Goal: Transaction & Acquisition: Purchase product/service

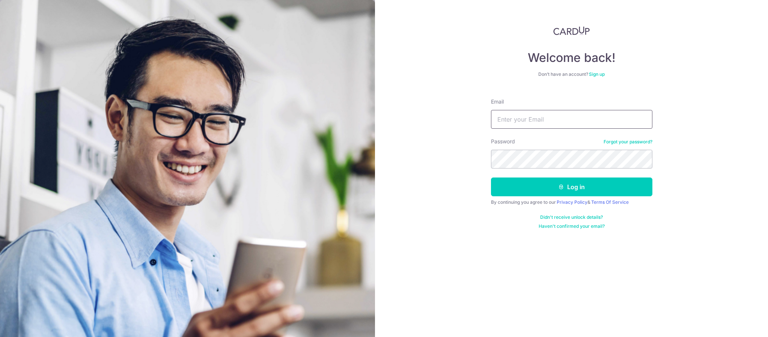
click at [554, 127] on input "Email" at bounding box center [571, 119] width 161 height 19
type input "[EMAIL_ADDRESS][DOMAIN_NAME]"
click at [491, 178] on button "Log in" at bounding box center [571, 187] width 161 height 19
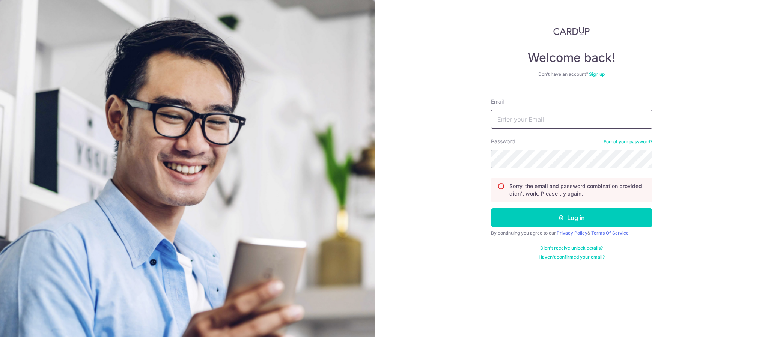
click at [542, 113] on input "Email" at bounding box center [571, 119] width 161 height 19
type input "[EMAIL_ADDRESS][DOMAIN_NAME]"
click at [491, 208] on button "Log in" at bounding box center [571, 217] width 161 height 19
click at [550, 116] on input "Email" at bounding box center [571, 119] width 161 height 19
type input "[EMAIL_ADDRESS][DOMAIN_NAME]"
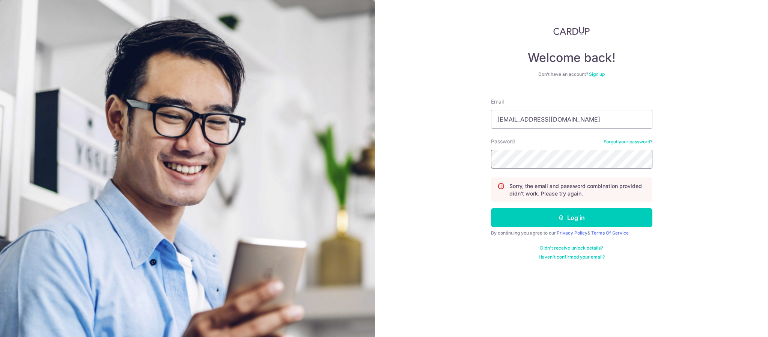
click at [491, 208] on button "Log in" at bounding box center [571, 217] width 161 height 19
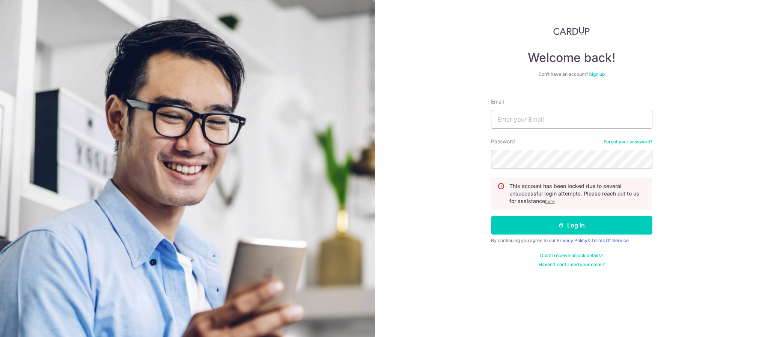
click at [551, 202] on u "here" at bounding box center [550, 202] width 10 height 6
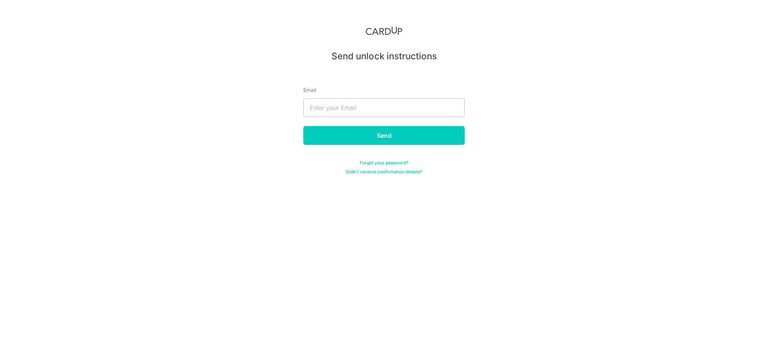
click at [400, 97] on div "Email" at bounding box center [383, 101] width 161 height 31
click at [399, 106] on input "text" at bounding box center [383, 107] width 161 height 19
type input "nicole_ncl96@hotmail.com"
click at [398, 136] on input "Send" at bounding box center [383, 135] width 161 height 19
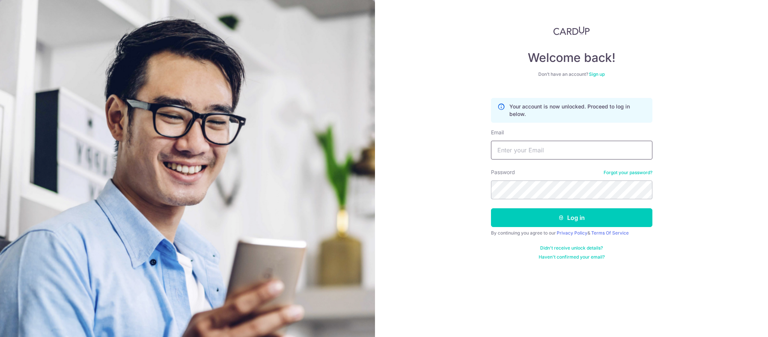
click at [536, 146] on input "Email" at bounding box center [571, 150] width 161 height 19
type input "[EMAIL_ADDRESS][DOMAIN_NAME]"
click at [627, 173] on link "Forgot your password?" at bounding box center [628, 173] width 49 height 6
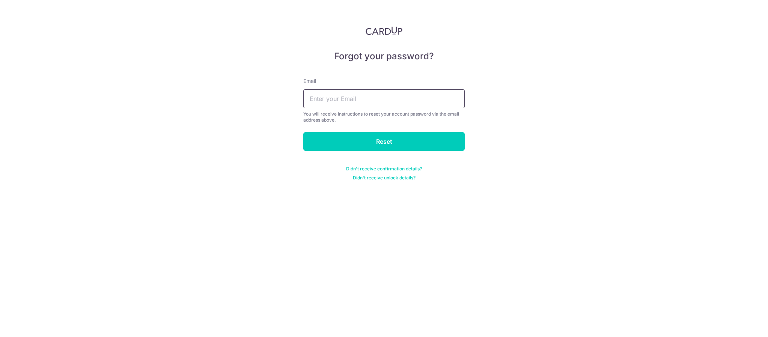
click at [425, 99] on input "text" at bounding box center [383, 98] width 161 height 19
click at [390, 98] on input "text" at bounding box center [383, 98] width 161 height 19
type input "nicole_ncl96@hotmail.com"
click at [303, 132] on input "Reset" at bounding box center [383, 141] width 161 height 19
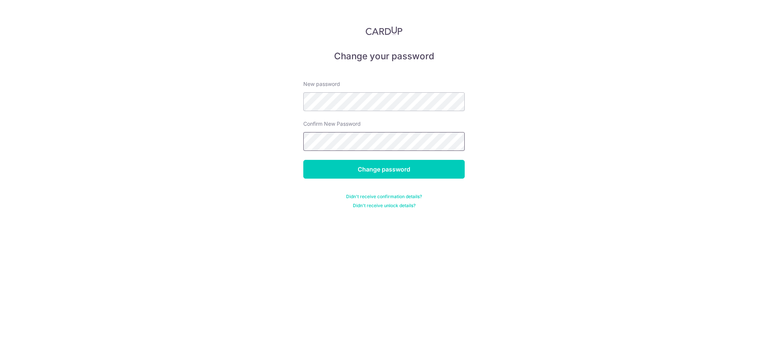
click at [303, 160] on input "Change password" at bounding box center [383, 169] width 161 height 19
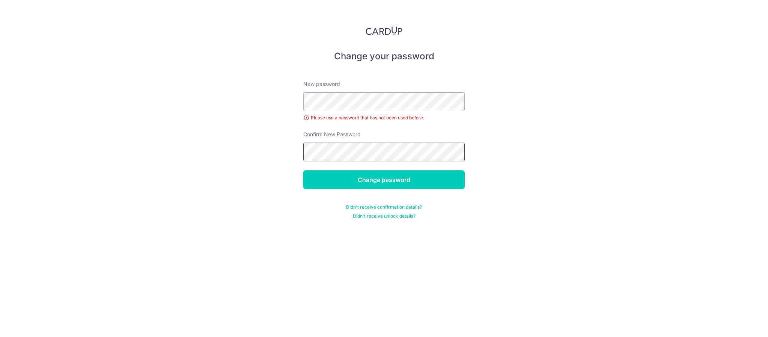
click at [303, 170] on input "Change password" at bounding box center [383, 179] width 161 height 19
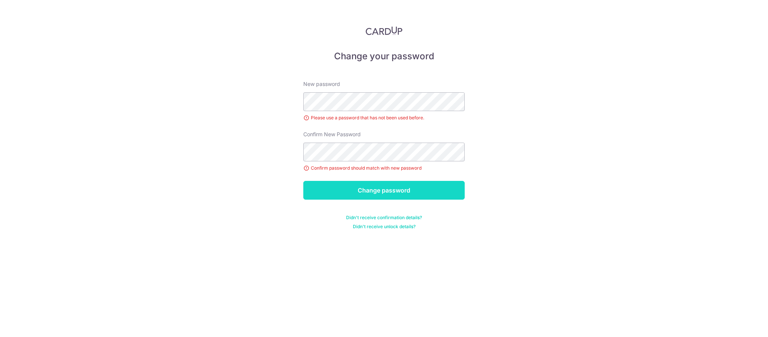
click at [379, 192] on input "Change password" at bounding box center [383, 190] width 161 height 19
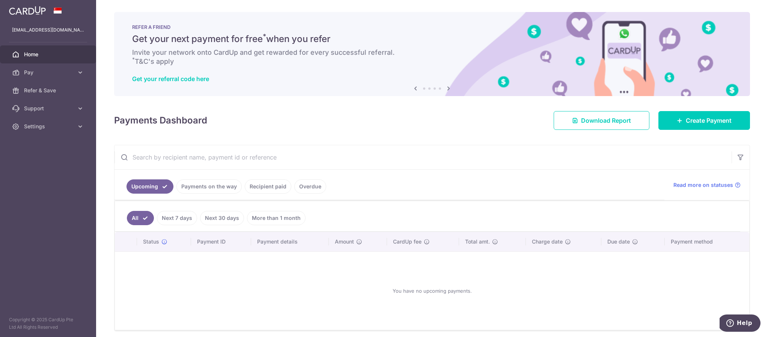
scroll to position [30, 0]
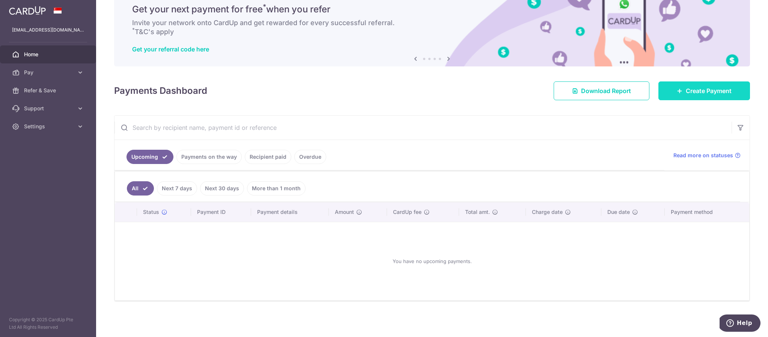
click at [686, 91] on span "Create Payment" at bounding box center [709, 90] width 46 height 9
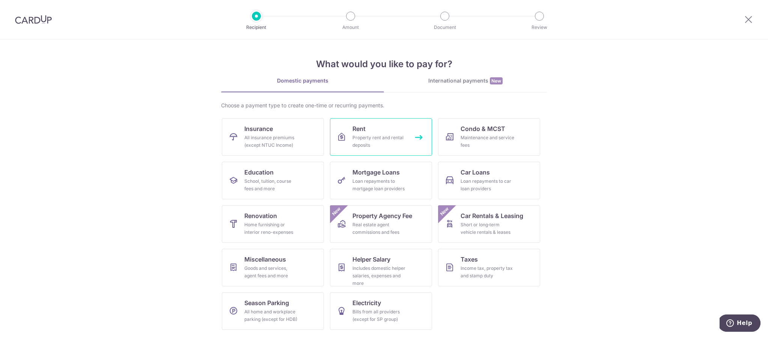
click at [392, 138] on div "Property rent and rental deposits" at bounding box center [380, 141] width 54 height 15
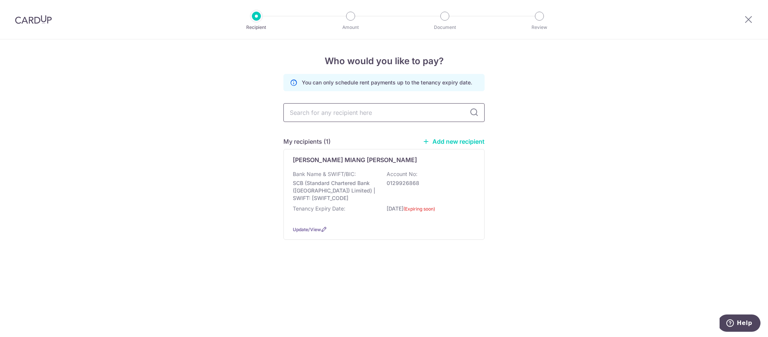
click at [374, 115] on input "text" at bounding box center [383, 112] width 201 height 19
click at [375, 180] on p "SCB (Standard Chartered Bank ([GEOGRAPHIC_DATA]) Limited) | SWIFT: [SWIFT_CODE]" at bounding box center [335, 190] width 84 height 23
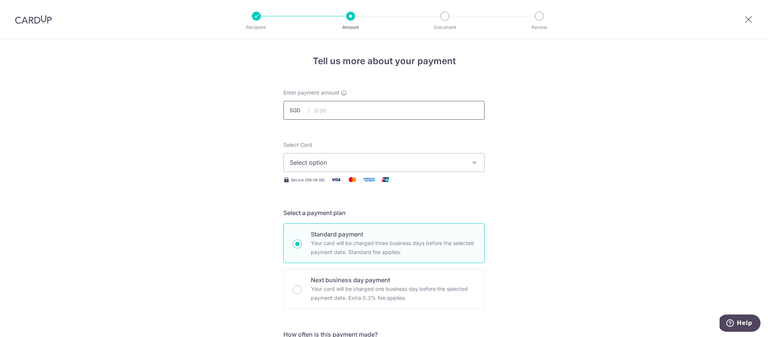
click at [370, 115] on input "text" at bounding box center [383, 110] width 201 height 19
type input "3,030.00"
click at [361, 166] on span "Select option" at bounding box center [377, 162] width 175 height 9
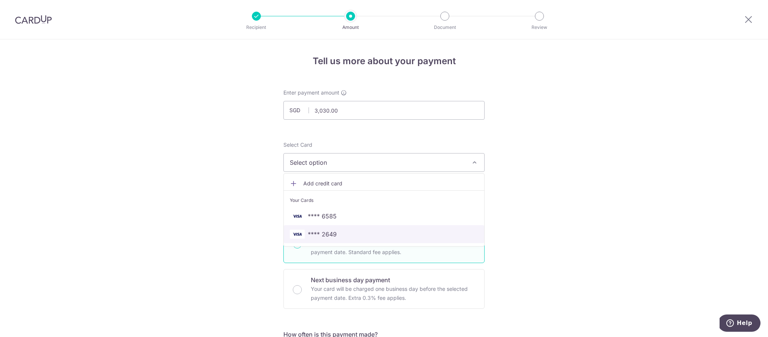
click at [341, 237] on span "**** 2649" at bounding box center [384, 234] width 188 height 9
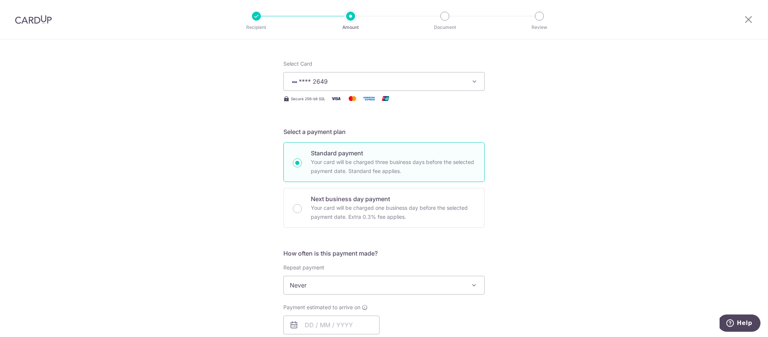
scroll to position [202, 0]
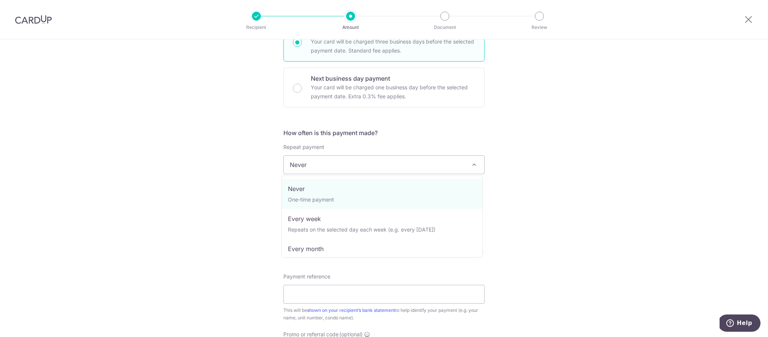
click at [344, 163] on span "Never" at bounding box center [384, 165] width 200 height 18
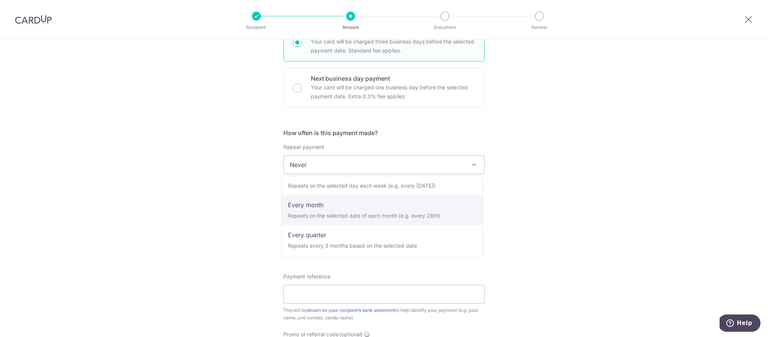
select select "3"
type input "[DATE]"
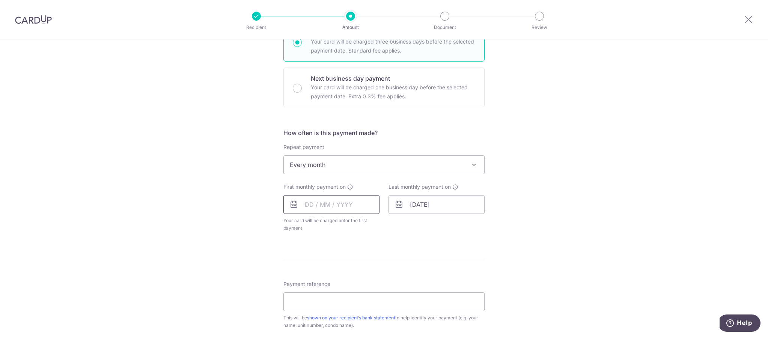
scroll to position [211, 0]
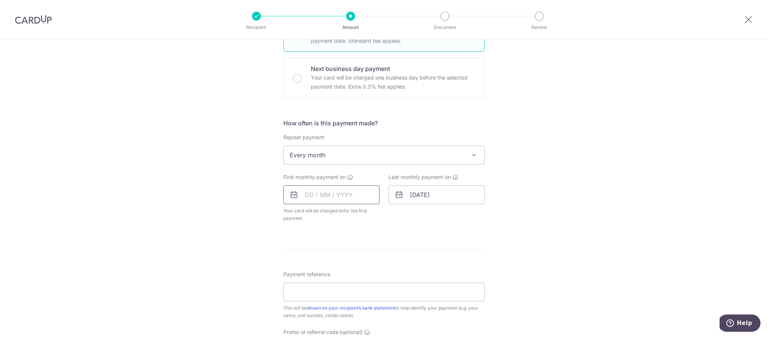
click at [356, 196] on input "text" at bounding box center [331, 194] width 96 height 19
click at [386, 279] on link "20" at bounding box center [389, 278] width 12 height 12
type input "20/09/2025"
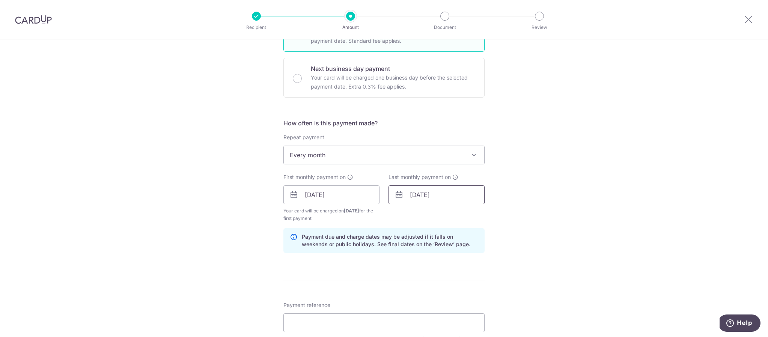
click at [442, 200] on input "[DATE]" at bounding box center [437, 194] width 96 height 19
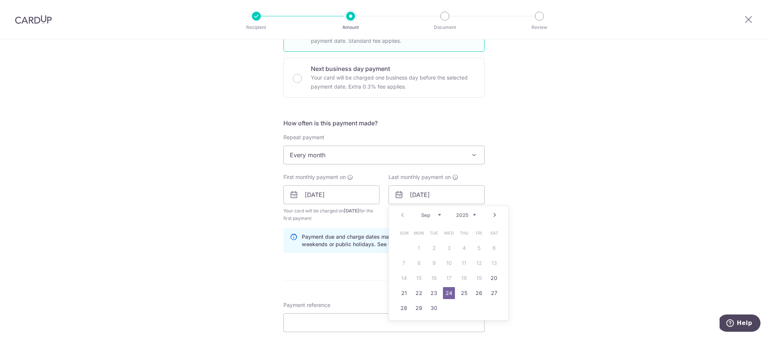
click at [431, 212] on select "Sep Oct Nov Dec" at bounding box center [431, 215] width 20 height 6
click at [473, 215] on select "2025 2026 2027 2028 2029 2030 2031 2032 2033 2034 2035" at bounding box center [466, 215] width 20 height 6
click at [424, 217] on select "Jan Feb Mar Apr May Jun Jul Aug Sep Oct Nov Dec" at bounding box center [431, 215] width 20 height 6
click at [431, 217] on select "Jan Feb Mar Apr May Jun Jul Aug Sep Oct Nov Dec" at bounding box center [431, 215] width 20 height 6
click at [464, 293] on link "20" at bounding box center [464, 293] width 12 height 12
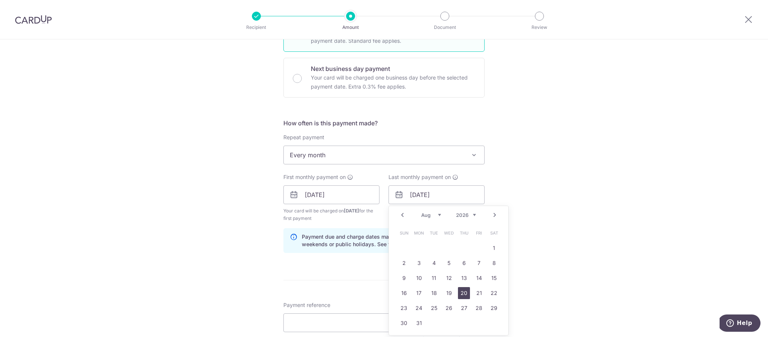
type input "[DATE]"
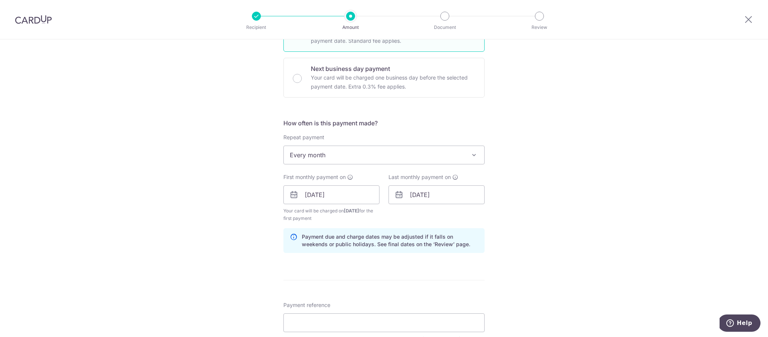
click at [531, 262] on div "Tell us more about your payment Enter payment amount SGD 3,030.00 3030.00 Selec…" at bounding box center [384, 186] width 768 height 717
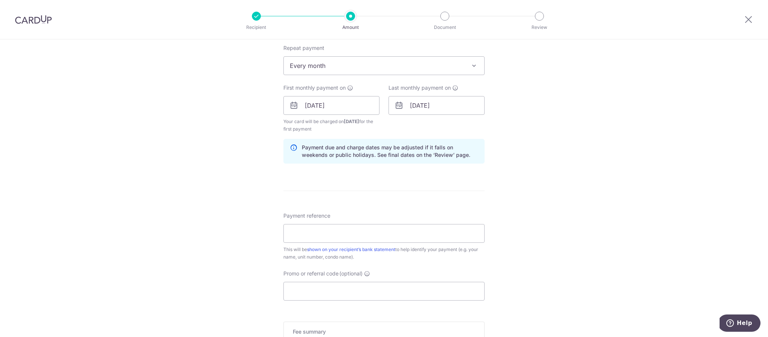
scroll to position [316, 0]
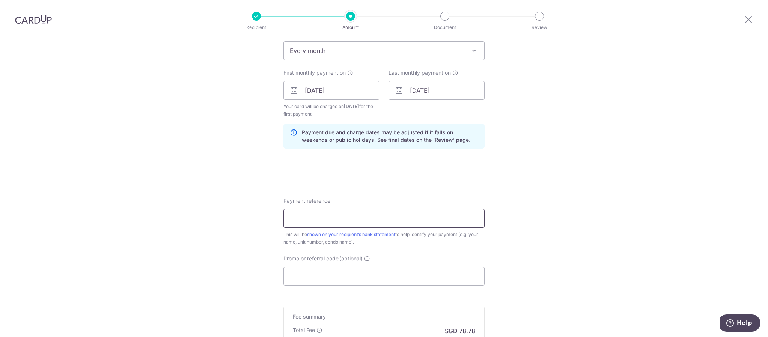
click at [404, 220] on input "Payment reference" at bounding box center [383, 218] width 201 height 19
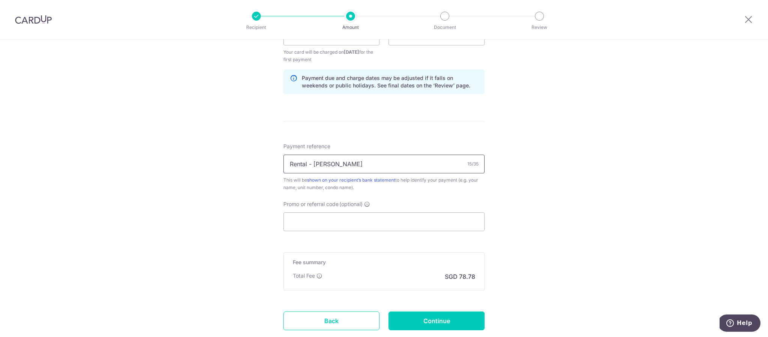
scroll to position [420, 0]
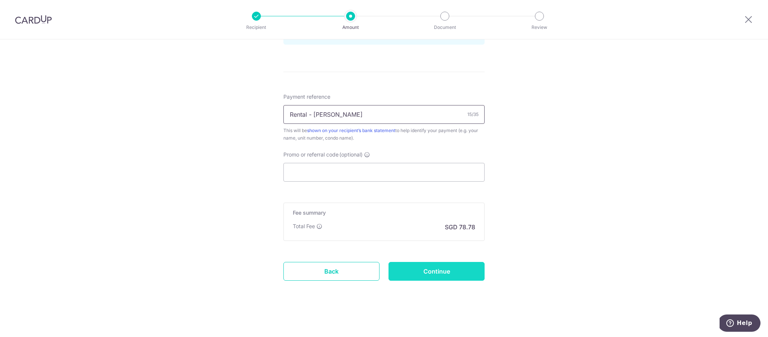
type input "Rental - Nicole"
click at [430, 277] on input "Continue" at bounding box center [437, 271] width 96 height 19
type input "Create Schedule"
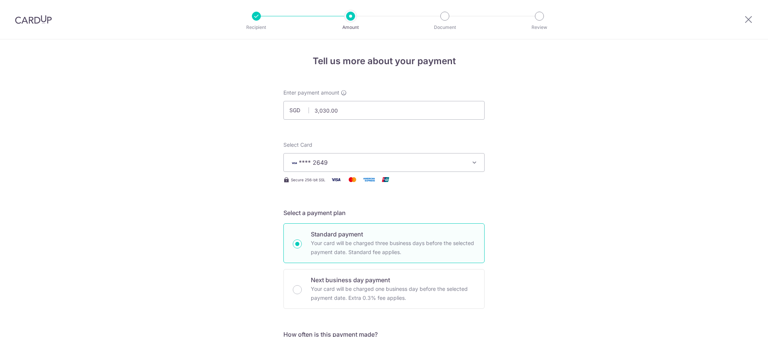
scroll to position [379, 0]
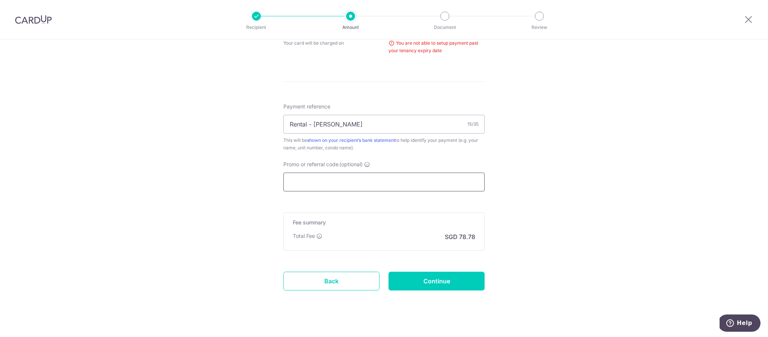
click at [387, 182] on input "Promo or referral code (optional)" at bounding box center [383, 182] width 201 height 19
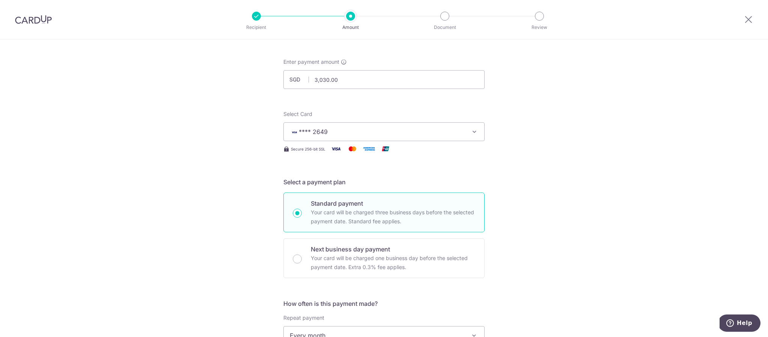
scroll to position [0, 0]
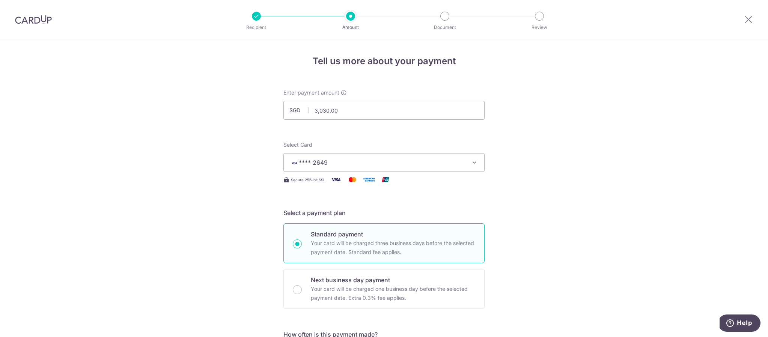
click at [349, 17] on div at bounding box center [350, 16] width 9 height 9
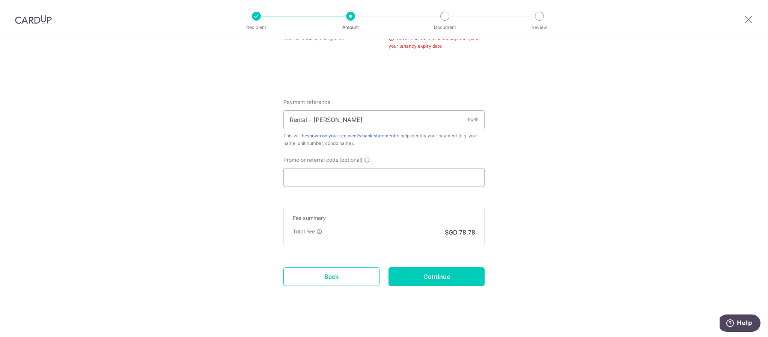
scroll to position [389, 0]
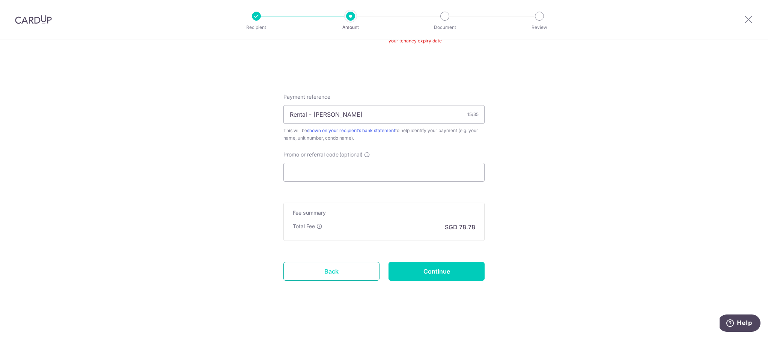
click at [325, 268] on link "Back" at bounding box center [331, 271] width 96 height 19
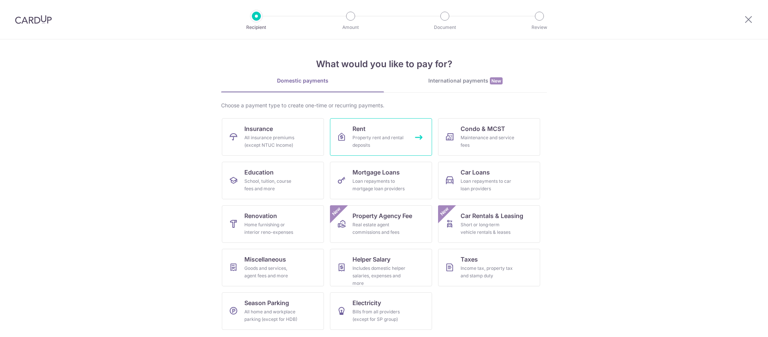
click at [415, 132] on link "Rent Property rent and rental deposits" at bounding box center [381, 137] width 102 height 38
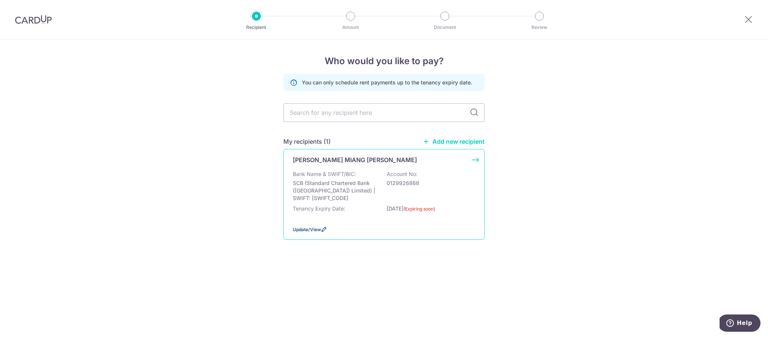
click at [315, 229] on span "Update/View" at bounding box center [307, 230] width 28 height 6
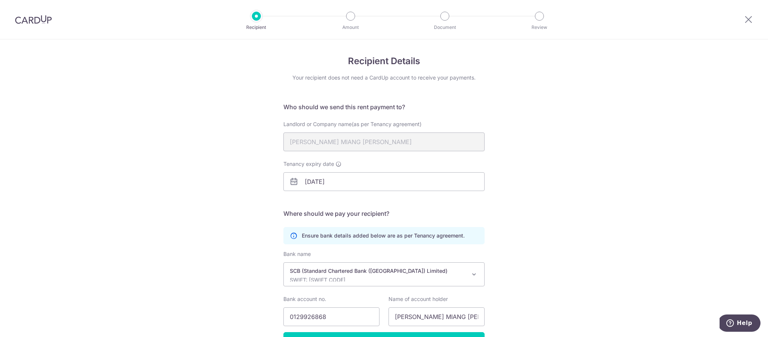
scroll to position [49, 0]
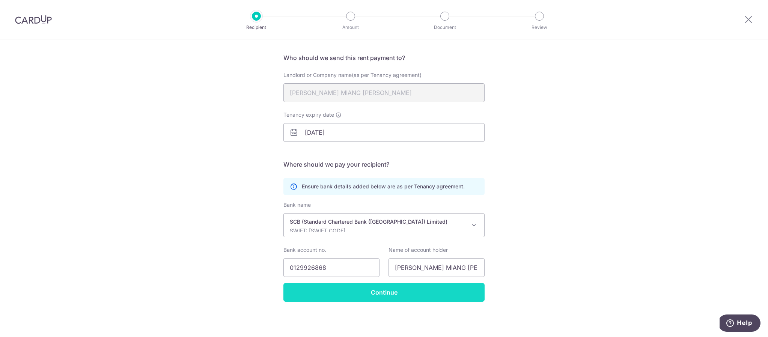
click at [368, 297] on input "Continue" at bounding box center [383, 292] width 201 height 19
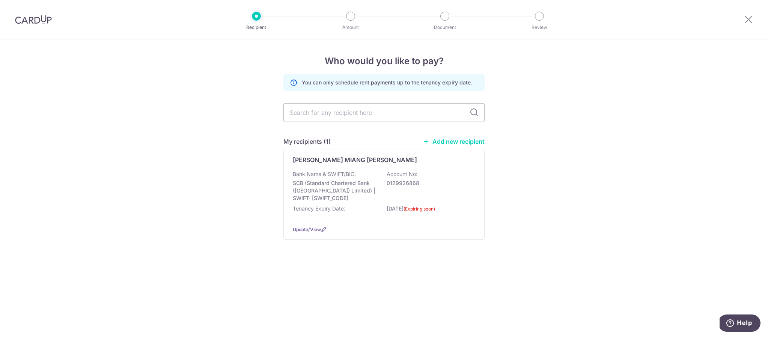
click at [452, 139] on link "Add new recipient" at bounding box center [454, 142] width 62 height 8
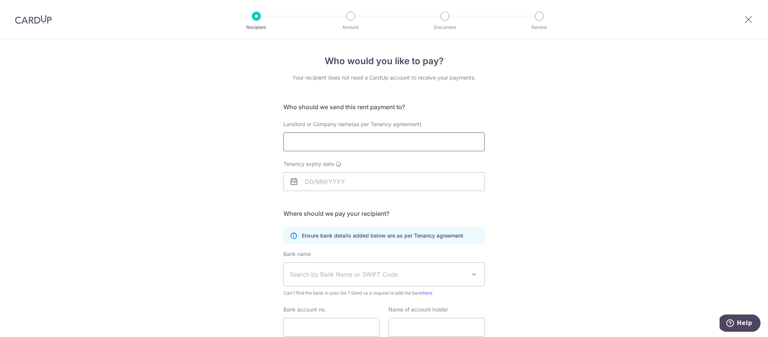
click at [416, 144] on input "Landlord or Company name(as per Tenancy agreement)" at bounding box center [383, 142] width 201 height 19
click at [340, 188] on input "Tenancy expiry date" at bounding box center [383, 181] width 201 height 19
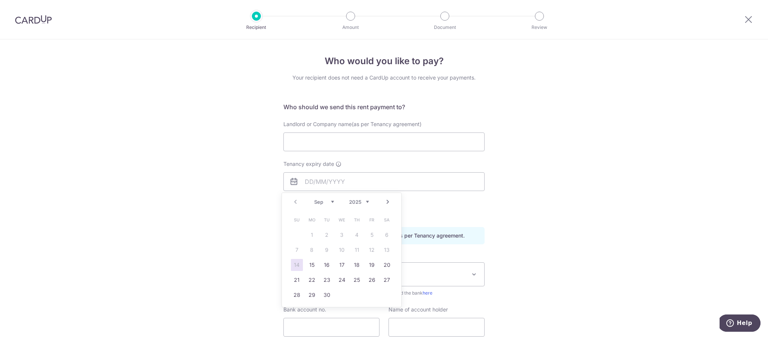
click at [389, 203] on link "Next" at bounding box center [387, 201] width 9 height 9
click at [365, 203] on select "2025 2026 2027 2028 2029 2030 2031 2032 2033 2034 2035" at bounding box center [359, 202] width 20 height 6
click at [323, 201] on select "Jan Feb Mar Apr May Jun Jul Aug Sep Oct Nov Dec" at bounding box center [324, 202] width 20 height 6
click at [371, 268] on link "20" at bounding box center [372, 265] width 12 height 12
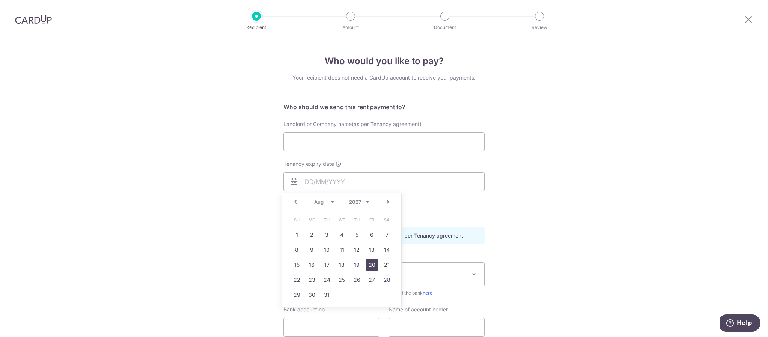
type input "20/08/2027"
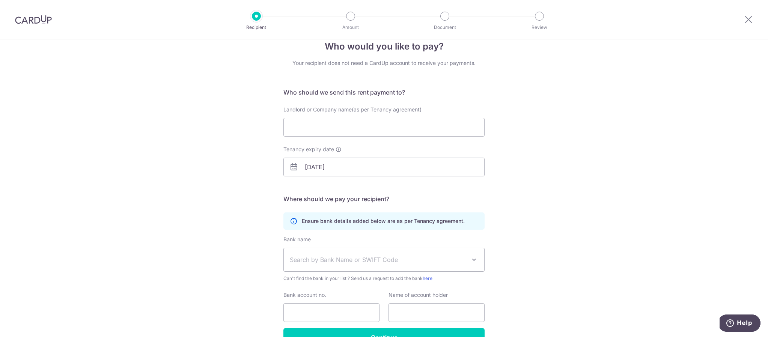
scroll to position [29, 0]
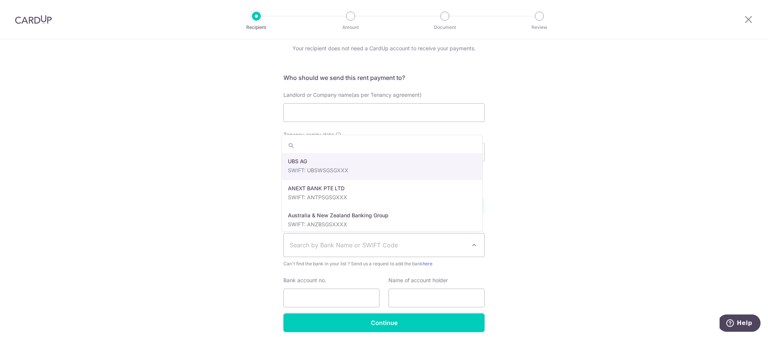
click at [383, 250] on span "Search by Bank Name or SWIFT Code" at bounding box center [384, 245] width 200 height 23
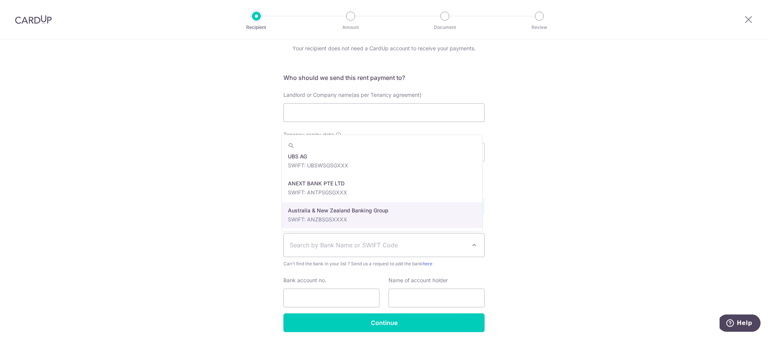
scroll to position [0, 0]
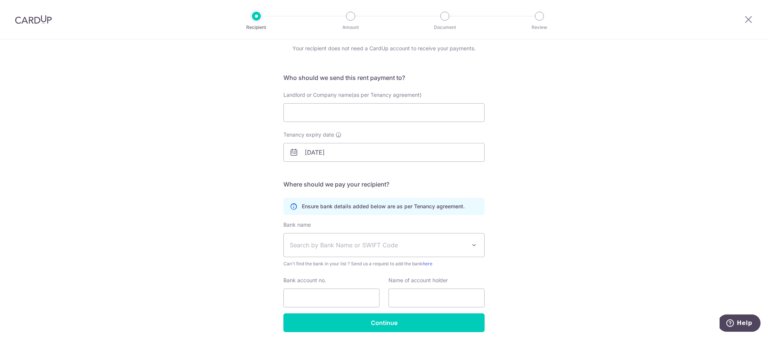
click at [535, 250] on div "Who would you like to pay? Your recipient does not need a CardUp account to rec…" at bounding box center [384, 188] width 768 height 357
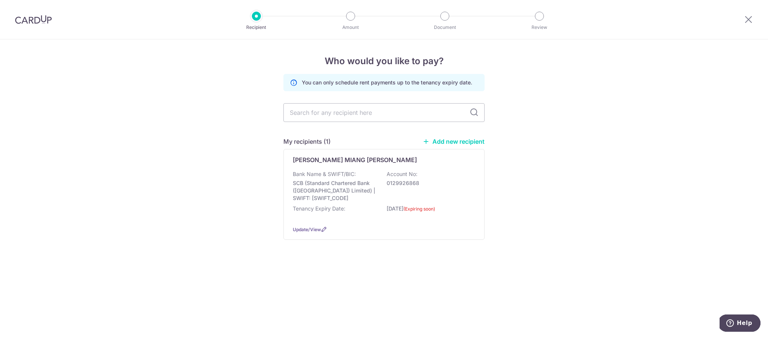
click at [438, 143] on link "Add new recipient" at bounding box center [454, 142] width 62 height 8
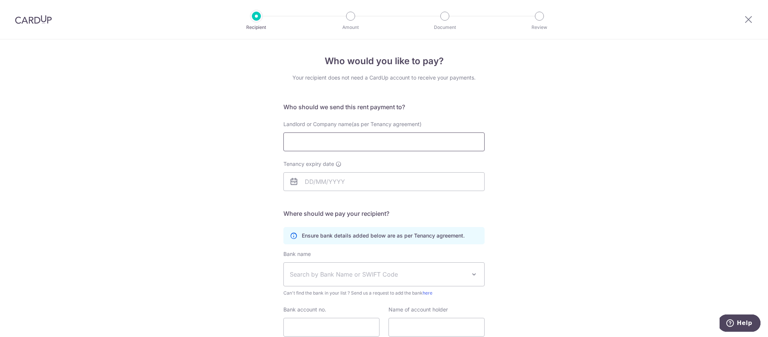
click at [401, 140] on input "Landlord or Company name(as per Tenancy agreement)" at bounding box center [383, 142] width 201 height 19
type input "J"
type input "[PERSON_NAME] MIANG [PERSON_NAME]"
click at [394, 183] on input "Tenancy expiry date" at bounding box center [383, 181] width 201 height 19
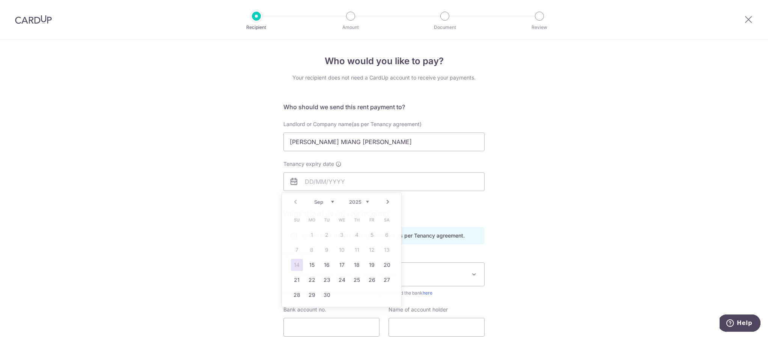
click at [474, 195] on div "Tenancy expiry date" at bounding box center [384, 180] width 210 height 40
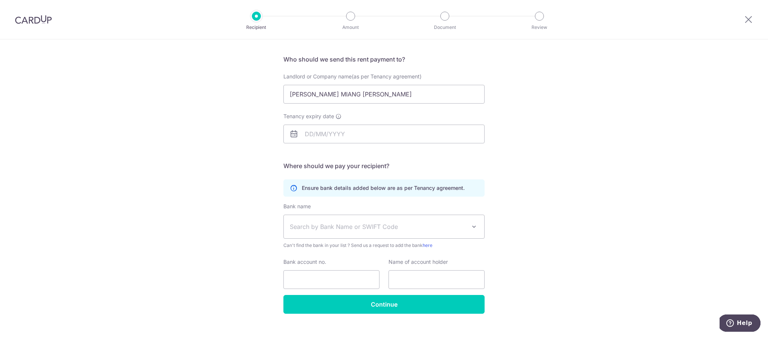
scroll to position [53, 0]
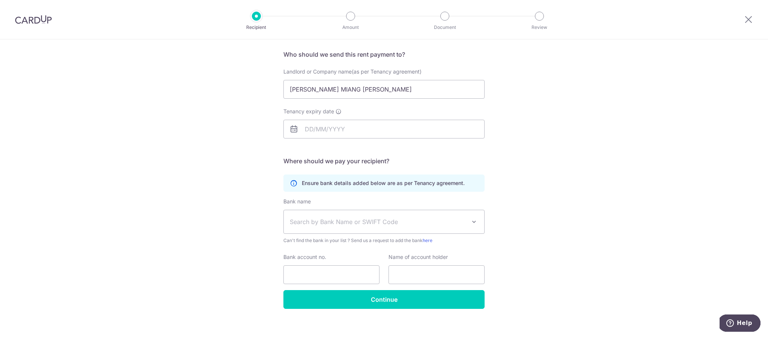
click at [424, 220] on span "Search by Bank Name or SWIFT Code" at bounding box center [378, 221] width 176 height 9
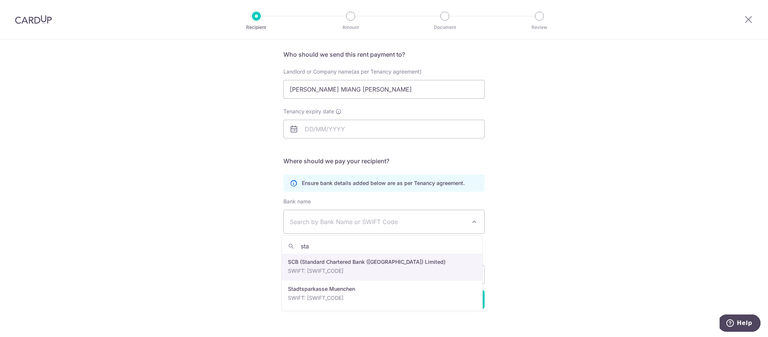
type input "sta"
select select "14"
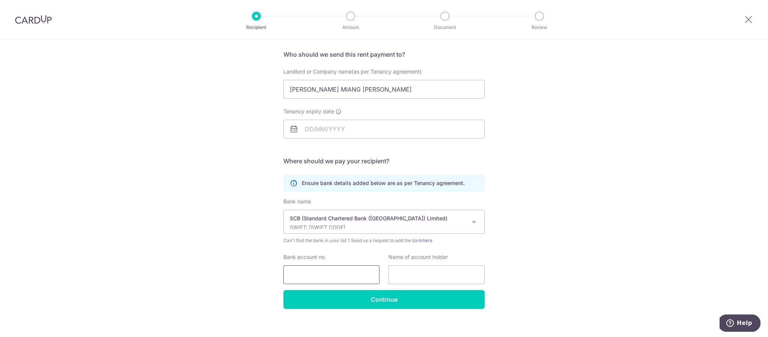
click at [350, 277] on input "Bank account no." at bounding box center [331, 274] width 96 height 19
type input "0129926868"
click at [417, 277] on input "text" at bounding box center [437, 274] width 96 height 19
type input "TAN LEE MIANG JULIE"
click at [382, 128] on input "Tenancy expiry date" at bounding box center [383, 129] width 201 height 19
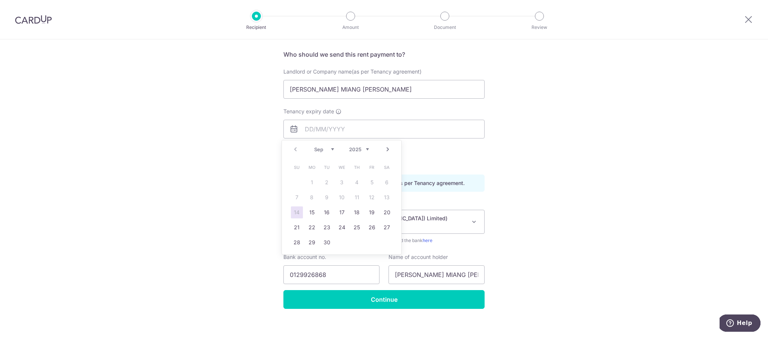
click at [563, 141] on div "Who would you like to pay? Your recipient does not need a CardUp account to rec…" at bounding box center [384, 165] width 768 height 357
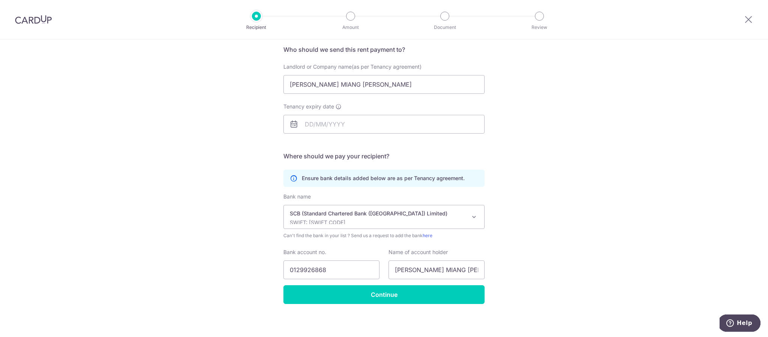
scroll to position [60, 0]
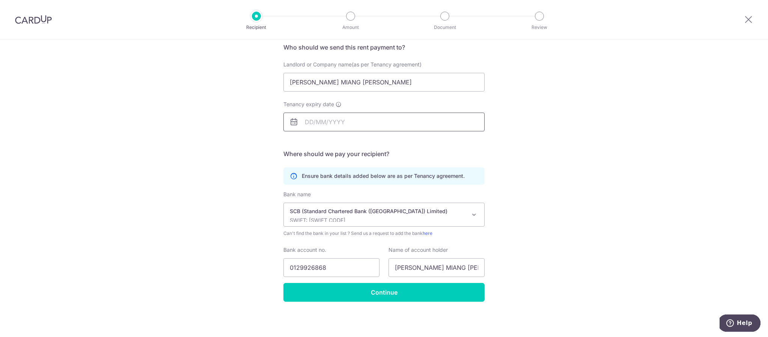
click at [402, 125] on input "Tenancy expiry date" at bounding box center [383, 122] width 201 height 19
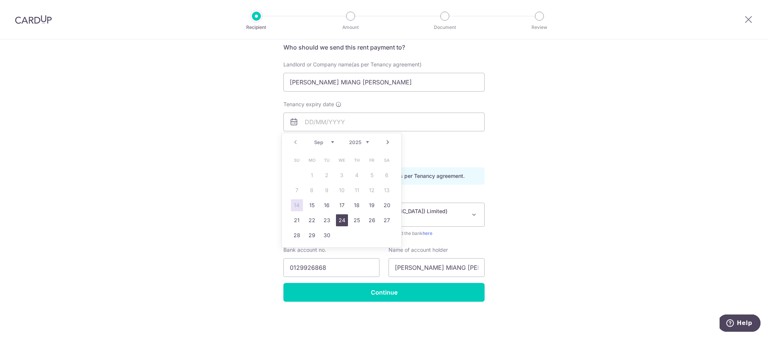
click at [342, 219] on link "24" at bounding box center [342, 220] width 12 height 12
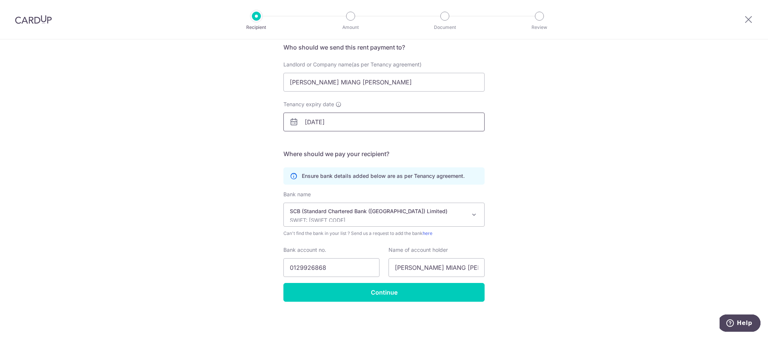
click at [326, 124] on input "24/09/2025" at bounding box center [383, 122] width 201 height 19
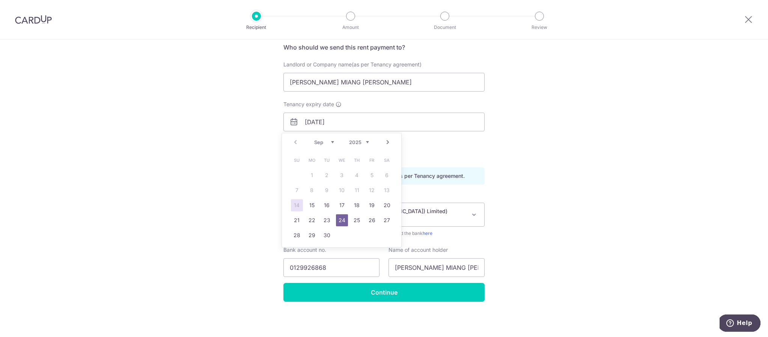
click at [365, 143] on select "2025 2026 2027 2028 2029 2030 2031 2032 2033 2034 2035" at bounding box center [359, 142] width 20 height 6
click at [372, 221] on link "24" at bounding box center [372, 220] width 12 height 12
type input "24/09/2027"
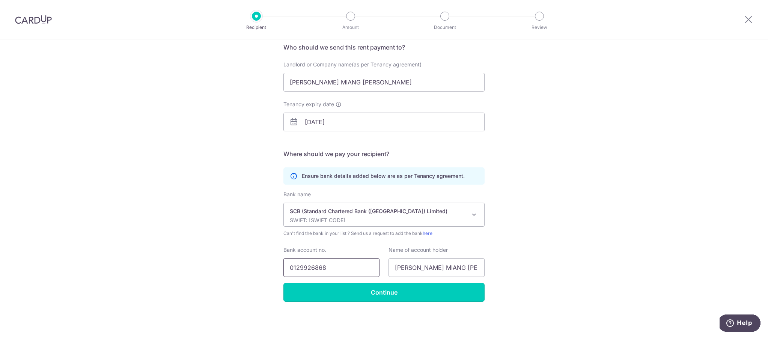
drag, startPoint x: 377, startPoint y: 293, endPoint x: 303, endPoint y: 269, distance: 77.4
click at [303, 269] on form "Who should we send this rent payment to? Landlord or Company name(as per Tenanc…" at bounding box center [383, 172] width 201 height 259
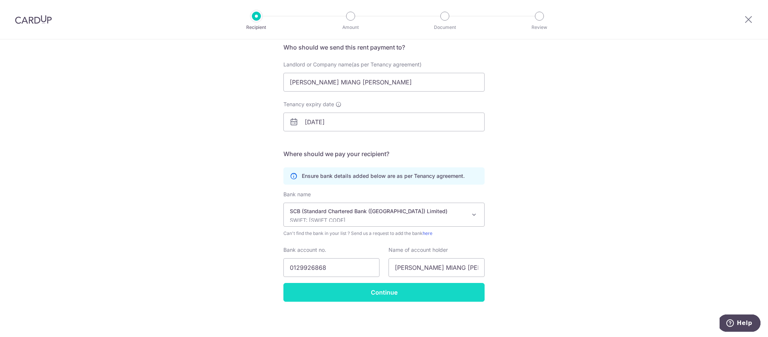
click at [334, 292] on input "Continue" at bounding box center [383, 292] width 201 height 19
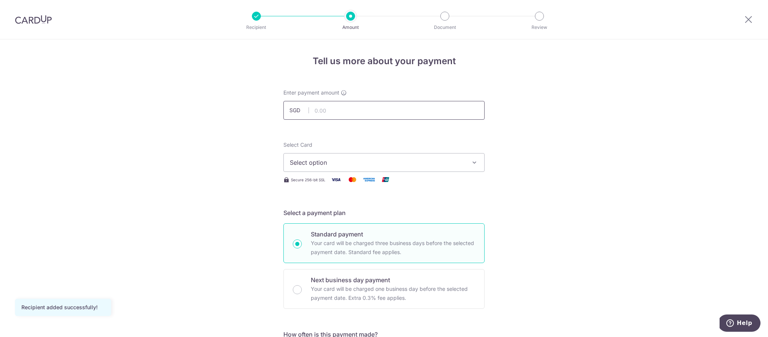
click at [389, 117] on input "text" at bounding box center [383, 110] width 201 height 19
type input "3,030.00"
click at [328, 166] on span "Select option" at bounding box center [377, 162] width 175 height 9
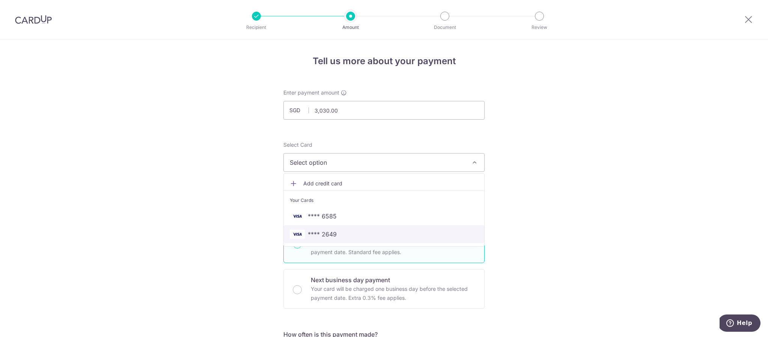
click at [333, 232] on span "**** 2649" at bounding box center [322, 234] width 29 height 9
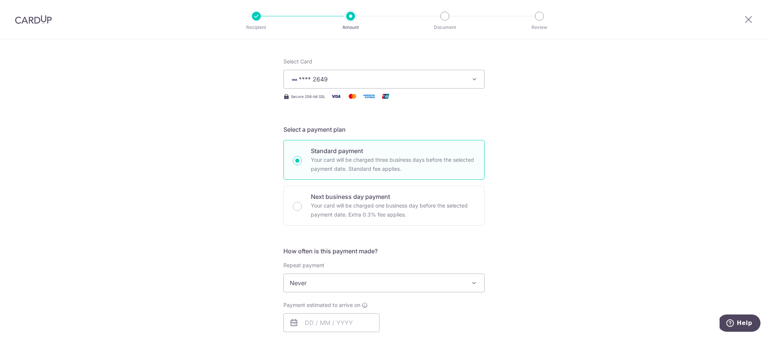
scroll to position [157, 0]
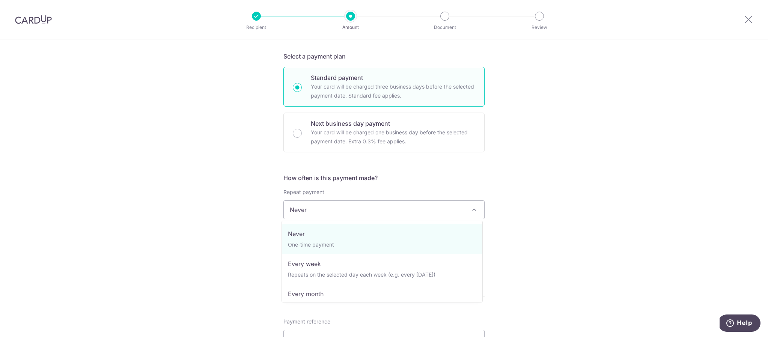
click at [370, 208] on span "Never" at bounding box center [384, 210] width 200 height 18
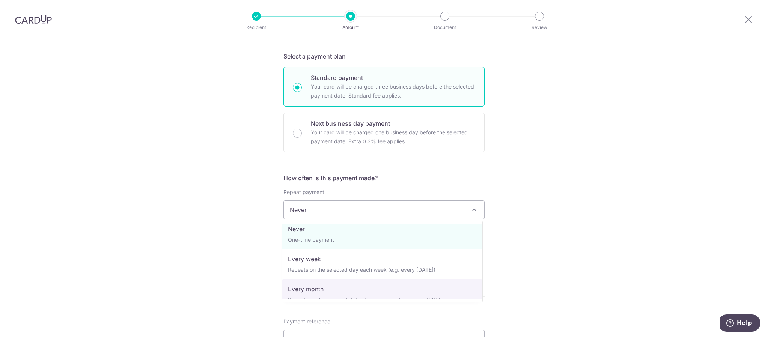
scroll to position [10, 0]
select select "3"
type input "[DATE]"
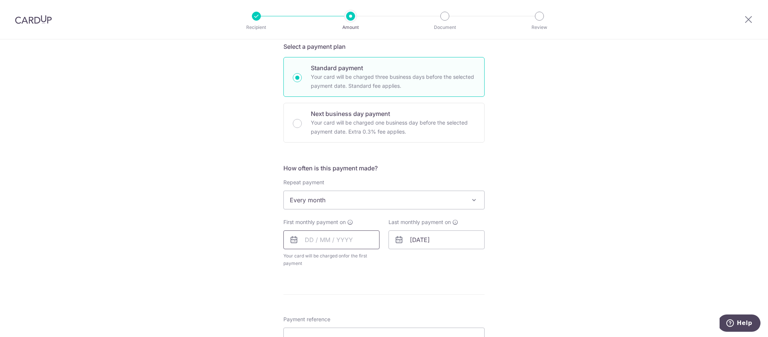
click at [359, 244] on input "text" at bounding box center [331, 240] width 96 height 19
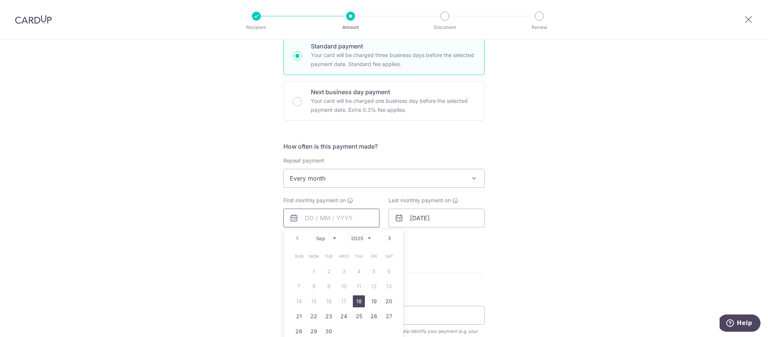
scroll to position [215, 0]
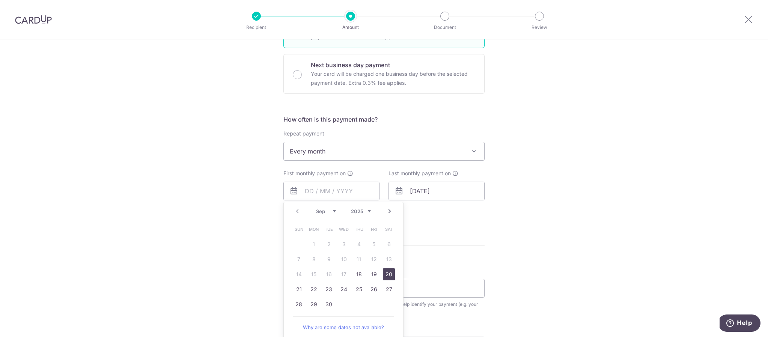
click at [387, 276] on link "20" at bounding box center [389, 274] width 12 height 12
type input "20/09/2025"
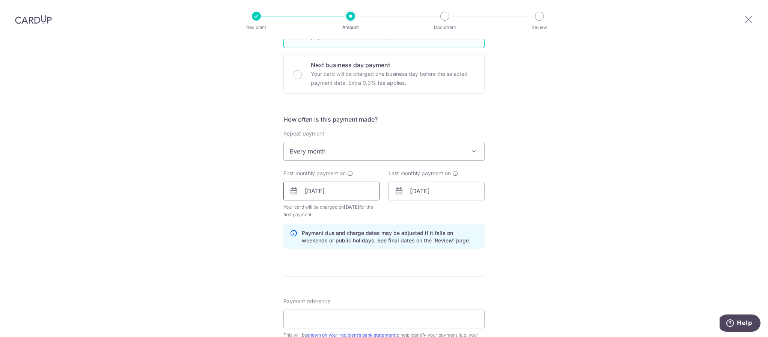
click at [334, 193] on input "20/09/2025" at bounding box center [331, 191] width 96 height 19
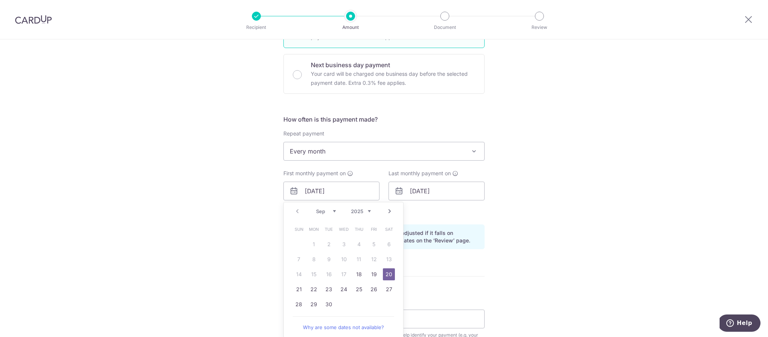
click at [389, 273] on link "20" at bounding box center [389, 274] width 12 height 12
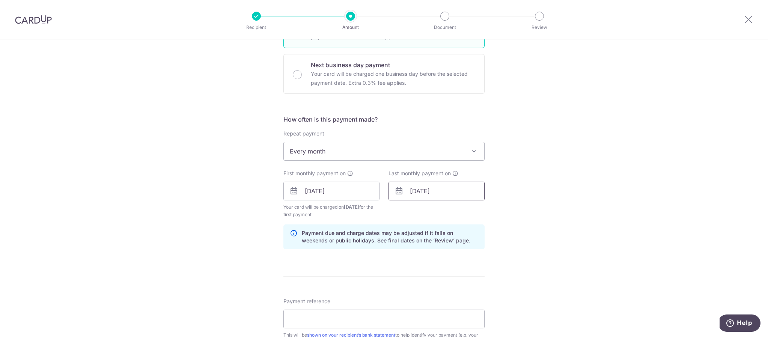
click at [446, 194] on input "18/09/2027" at bounding box center [437, 191] width 96 height 19
click at [435, 212] on select "Jan Feb Mar Apr May Jun [DATE] Aug Sep Oct Nov Dec" at bounding box center [431, 211] width 20 height 6
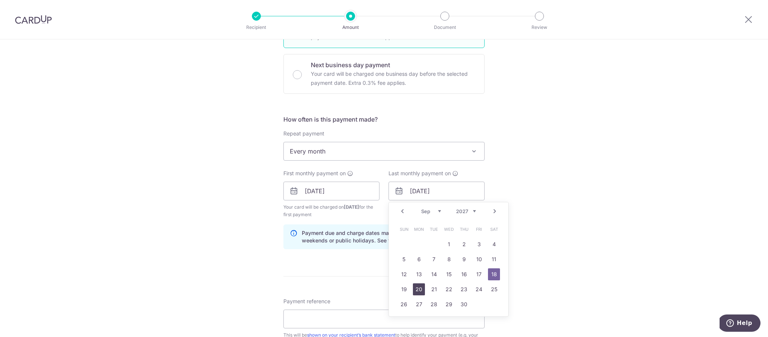
click at [417, 288] on link "20" at bounding box center [419, 289] width 12 height 12
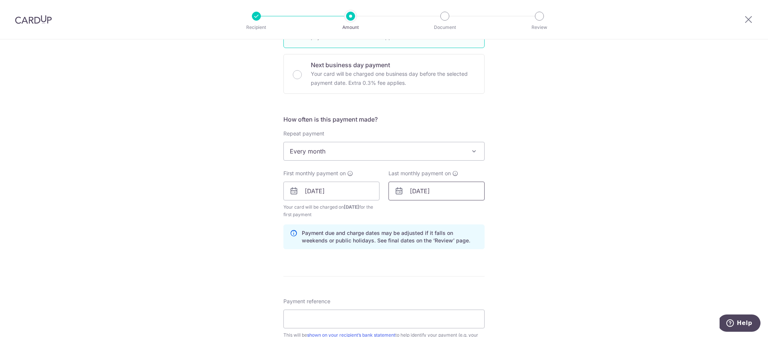
click at [441, 193] on input "20/09/2027" at bounding box center [437, 191] width 96 height 19
click at [465, 211] on select "2025 2026 2027 2028 2029 2030 2031 2032 2033 2034 2035" at bounding box center [466, 211] width 20 height 6
click at [426, 206] on div "Prev Next Jan Feb Mar Apr May Jun Jul Aug Sep Oct Nov Dec 2025 2026 2027 2028 2…" at bounding box center [448, 211] width 119 height 18
click at [429, 212] on select "Jan Feb Mar Apr May Jun [DATE] Aug Sep Oct Nov Dec" at bounding box center [431, 211] width 20 height 6
click at [459, 292] on link "20" at bounding box center [464, 289] width 12 height 12
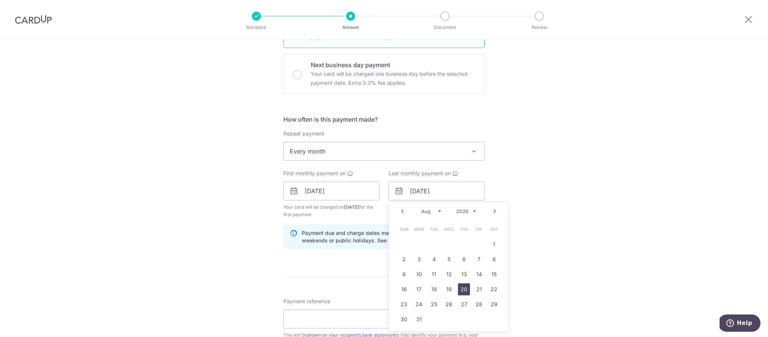
type input "20/08/2026"
click at [551, 247] on div "Tell us more about your payment Enter payment amount SGD 3,030.00 3030.00 Recip…" at bounding box center [384, 182] width 768 height 717
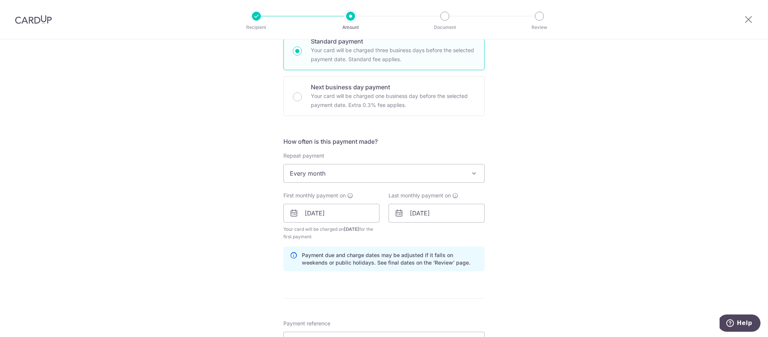
scroll to position [341, 0]
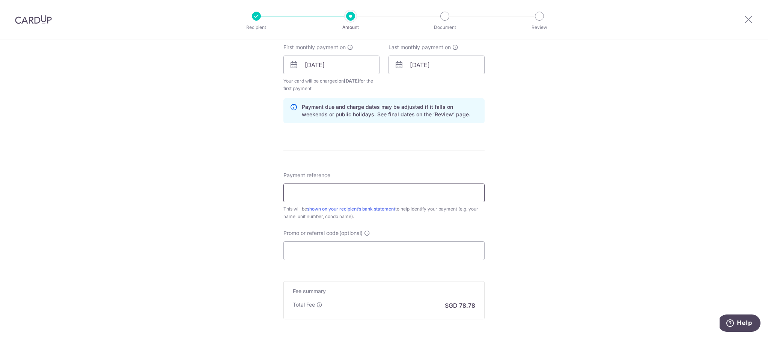
click at [351, 196] on input "Payment reference" at bounding box center [383, 193] width 201 height 19
type input "Rental - Nicole"
click at [324, 243] on input "Promo or referral code (optional)" at bounding box center [383, 250] width 201 height 19
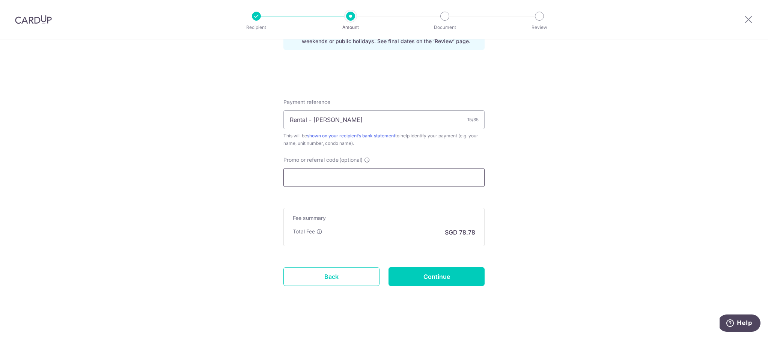
paste input "SAVERENT179"
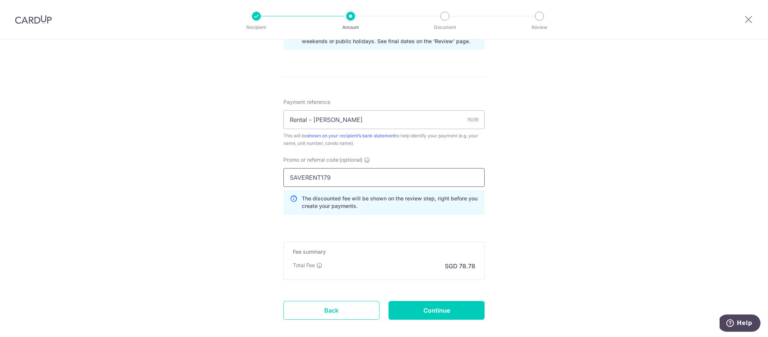
type input "SAVERENT179"
click at [434, 318] on input "Continue" at bounding box center [437, 310] width 96 height 19
type input "Create Schedule"
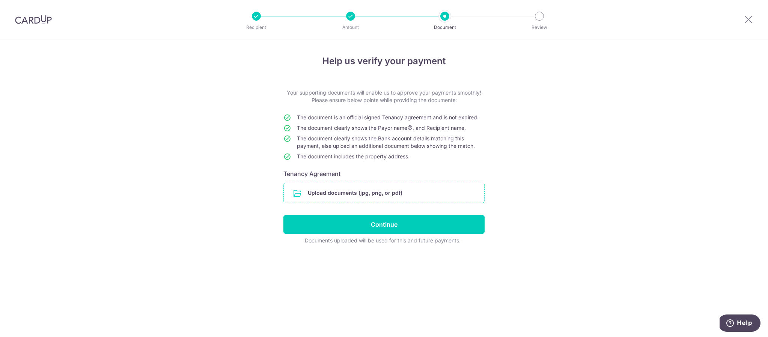
click at [396, 188] on input "file" at bounding box center [384, 193] width 200 height 20
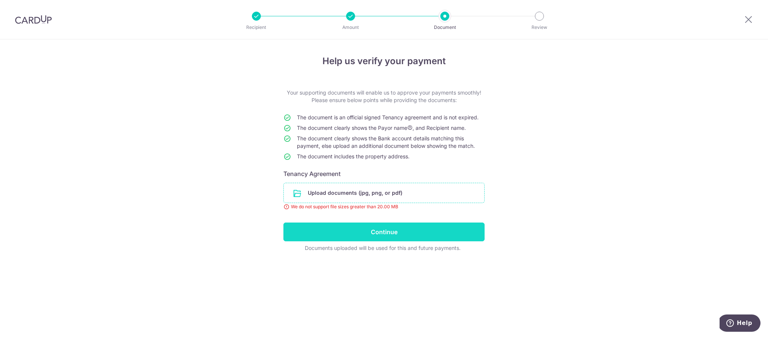
click at [414, 232] on input "Continue" at bounding box center [383, 232] width 201 height 19
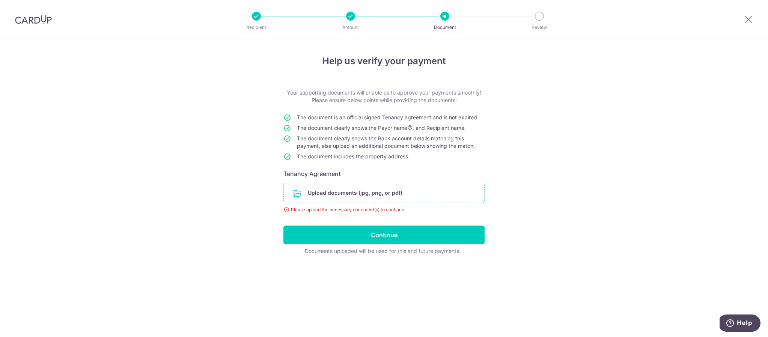
click at [390, 190] on input "file" at bounding box center [384, 193] width 200 height 20
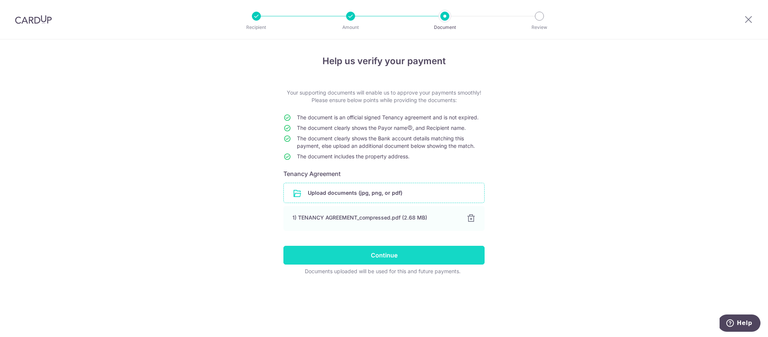
click at [444, 256] on input "Continue" at bounding box center [383, 255] width 201 height 19
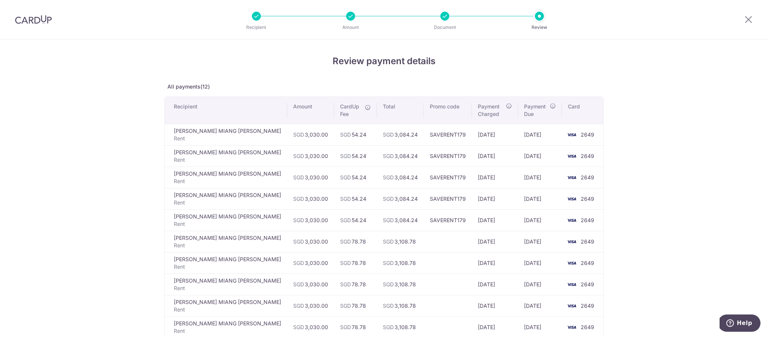
click at [350, 15] on div at bounding box center [350, 16] width 9 height 9
click at [264, 17] on li "Amount" at bounding box center [308, 16] width 94 height 9
click at [360, 20] on li "Document" at bounding box center [402, 16] width 94 height 9
click at [429, 18] on li "Document" at bounding box center [402, 16] width 94 height 9
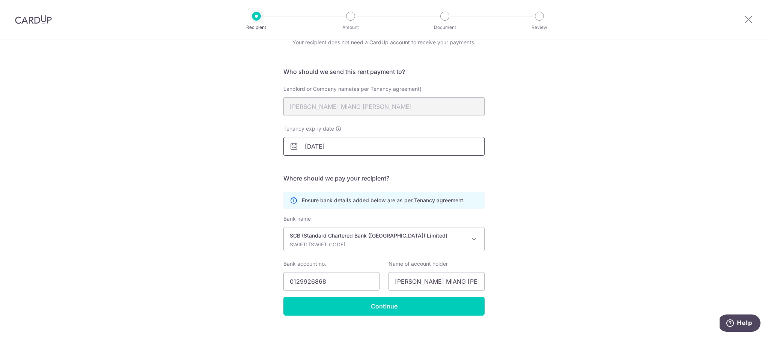
scroll to position [49, 0]
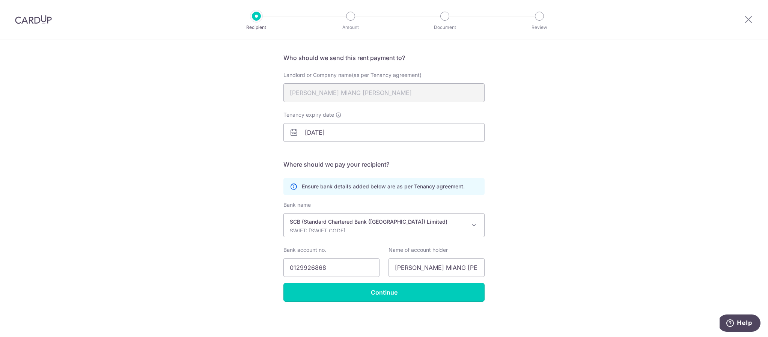
drag, startPoint x: 454, startPoint y: 295, endPoint x: 41, endPoint y: 362, distance: 418.3
click at [41, 337] on html "Recipient Amount Document Review Recipient Details Your recipient does not need…" at bounding box center [384, 168] width 768 height 337
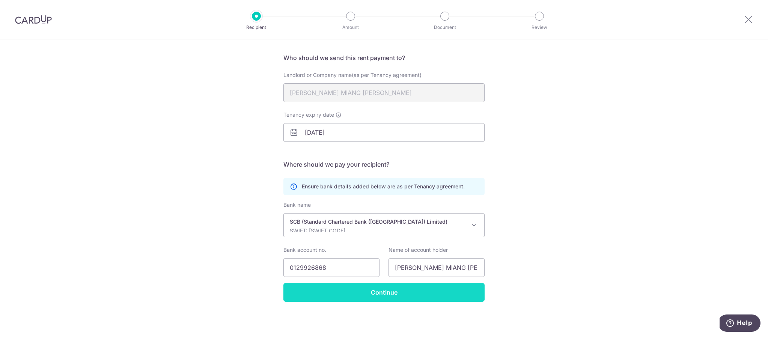
click at [441, 292] on input "Continue" at bounding box center [383, 292] width 201 height 19
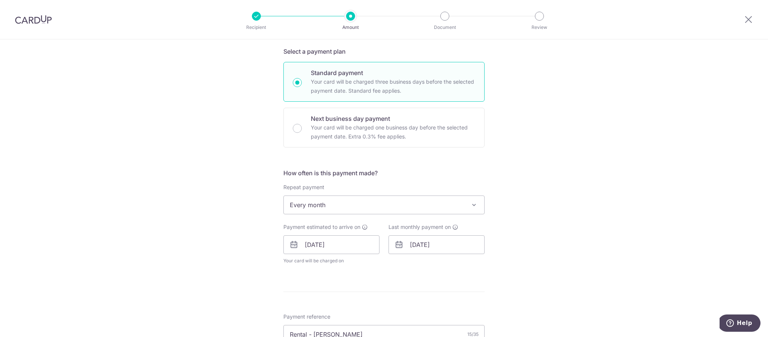
scroll to position [205, 0]
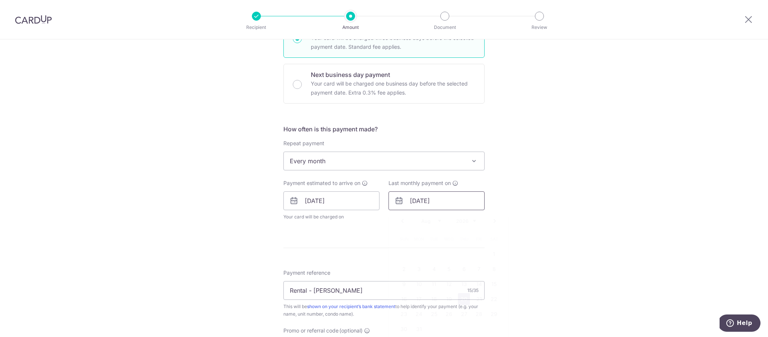
click at [473, 202] on input "[DATE]" at bounding box center [437, 200] width 96 height 19
click at [429, 219] on select "Jan Feb Mar Apr May Jun Jul Aug Sep Oct Nov Dec" at bounding box center [431, 221] width 20 height 6
click at [473, 283] on link "20" at bounding box center [479, 284] width 12 height 12
type input "20/03/2026"
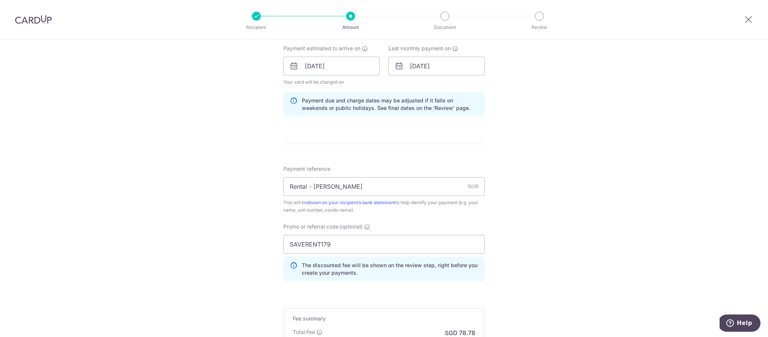
scroll to position [446, 0]
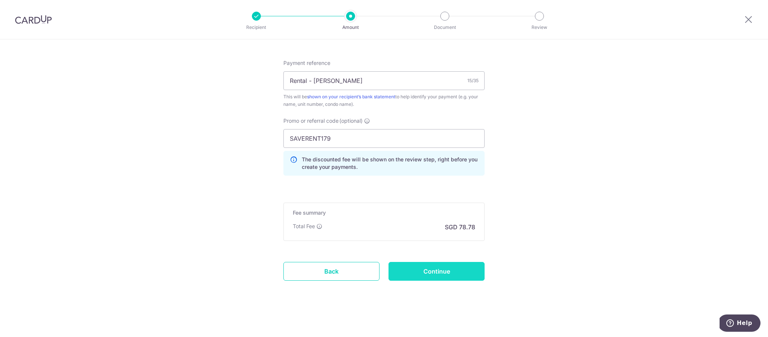
click at [479, 264] on input "Continue" at bounding box center [437, 271] width 96 height 19
type input "Update Schedule"
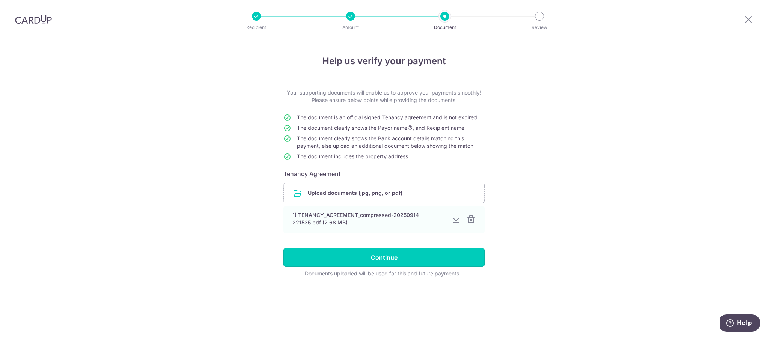
click at [435, 249] on input "Continue" at bounding box center [383, 257] width 201 height 19
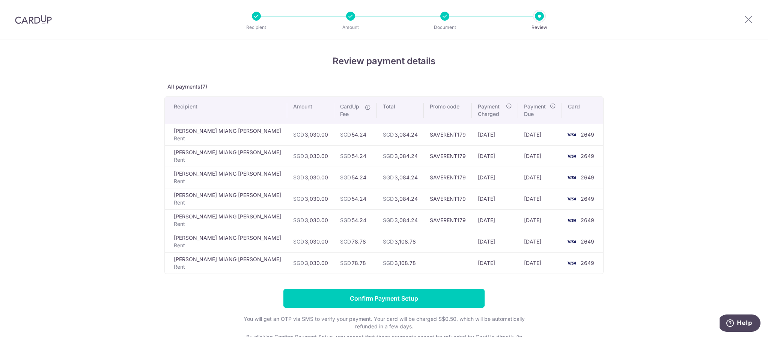
drag, startPoint x: 529, startPoint y: 211, endPoint x: 559, endPoint y: 212, distance: 30.0
click at [559, 212] on tr "[PERSON_NAME] MIANG [PERSON_NAME] SGD 3,030.00 SGD 54.24 SGD 3,084.24 SAVERENT1…" at bounding box center [384, 219] width 438 height 21
click at [557, 216] on td "[DATE]" at bounding box center [540, 219] width 44 height 21
click at [535, 210] on td "[DATE]" at bounding box center [540, 219] width 44 height 21
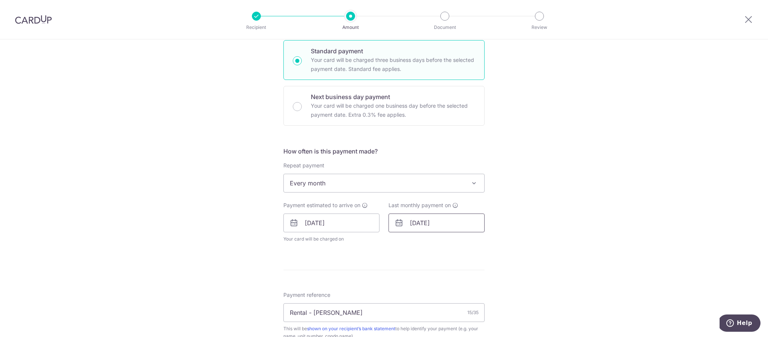
scroll to position [221, 0]
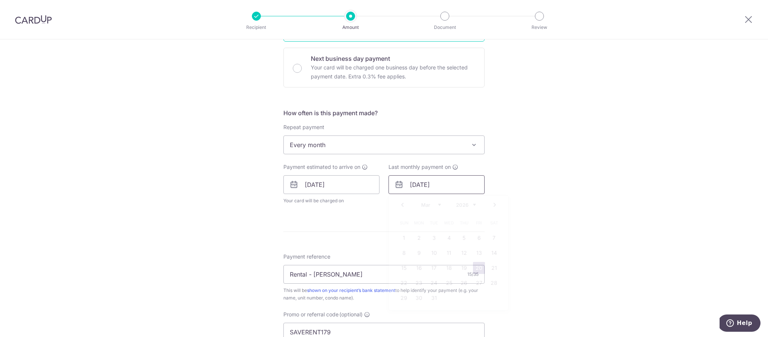
click at [454, 189] on input "20/03/2026" at bounding box center [437, 184] width 96 height 19
click at [432, 205] on select "Jan Feb Mar Apr May Jun Jul Aug Sep Oct Nov Dec" at bounding box center [431, 205] width 20 height 6
click at [435, 282] on link "20" at bounding box center [434, 283] width 12 height 12
type input "20/01/2026"
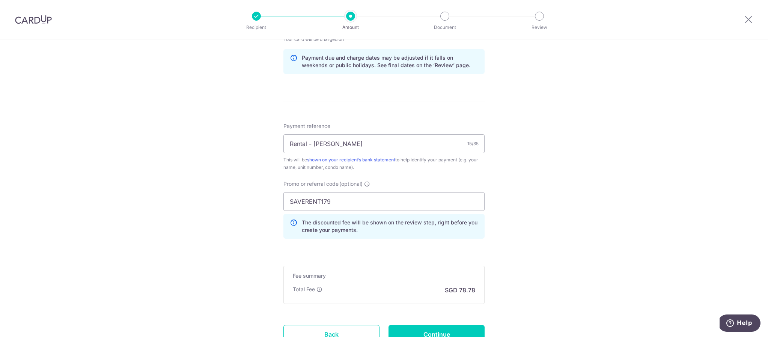
scroll to position [446, 0]
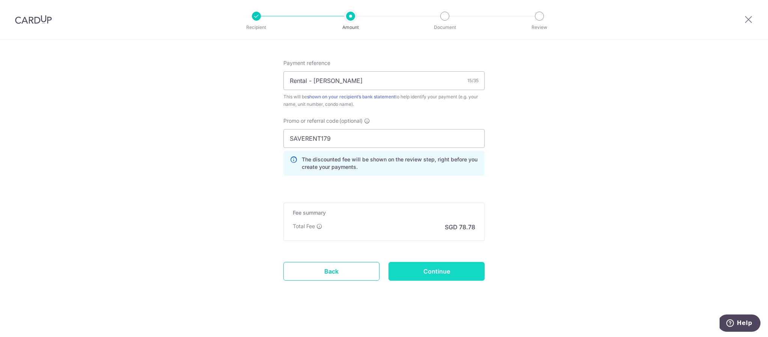
click at [450, 269] on input "Continue" at bounding box center [437, 271] width 96 height 19
type input "Update Schedule"
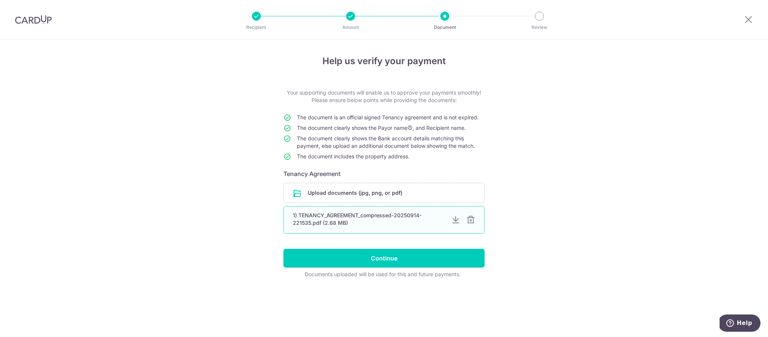
click at [419, 220] on div "1) TENANCY_AGREEMENT_compressed-20250914-221535.pdf (2.68 MB)" at bounding box center [369, 219] width 152 height 15
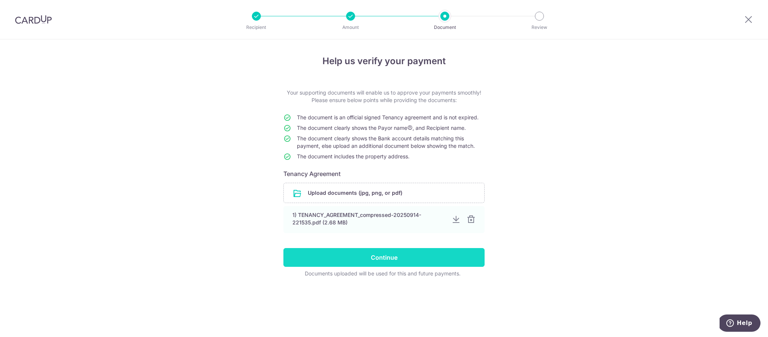
click at [427, 256] on input "Continue" at bounding box center [383, 257] width 201 height 19
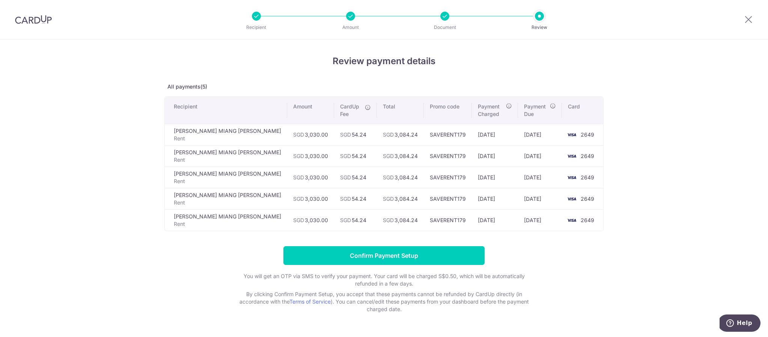
drag, startPoint x: 393, startPoint y: 191, endPoint x: 435, endPoint y: 193, distance: 42.4
click at [435, 193] on td "SAVERENT179" at bounding box center [448, 198] width 48 height 21
click at [465, 247] on input "Confirm Payment Setup" at bounding box center [383, 255] width 201 height 19
